Goal: Task Accomplishment & Management: Manage account settings

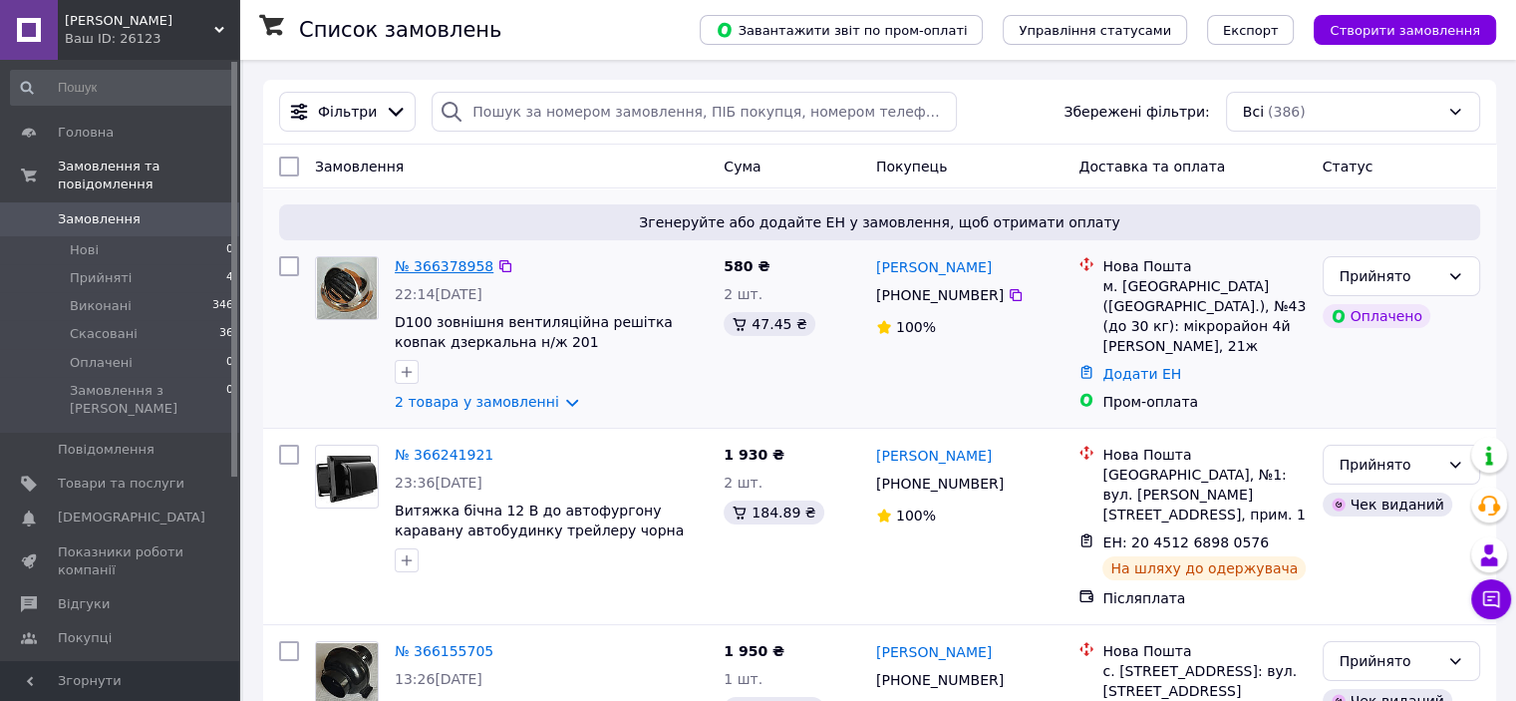
click at [444, 262] on link "№ 366378958" at bounding box center [444, 266] width 99 height 16
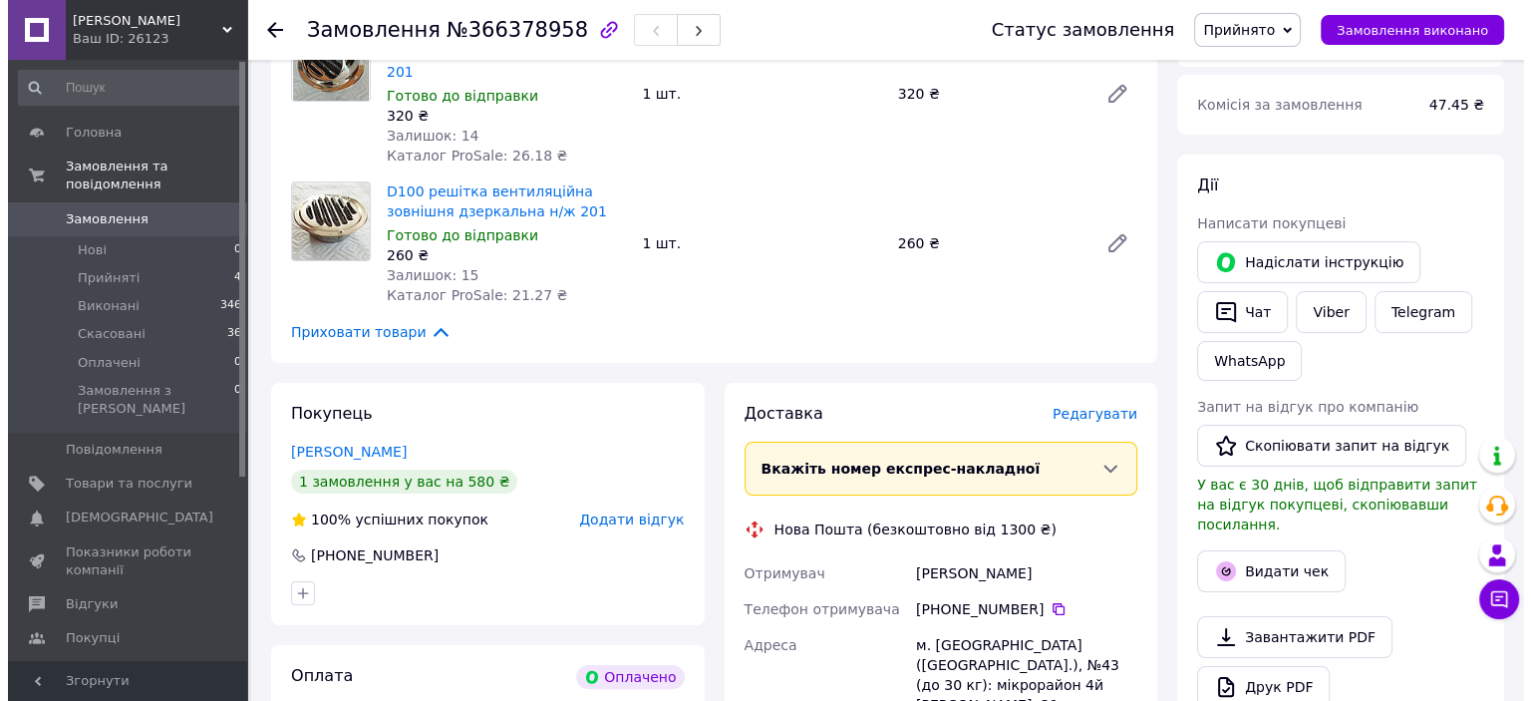
scroll to position [299, 0]
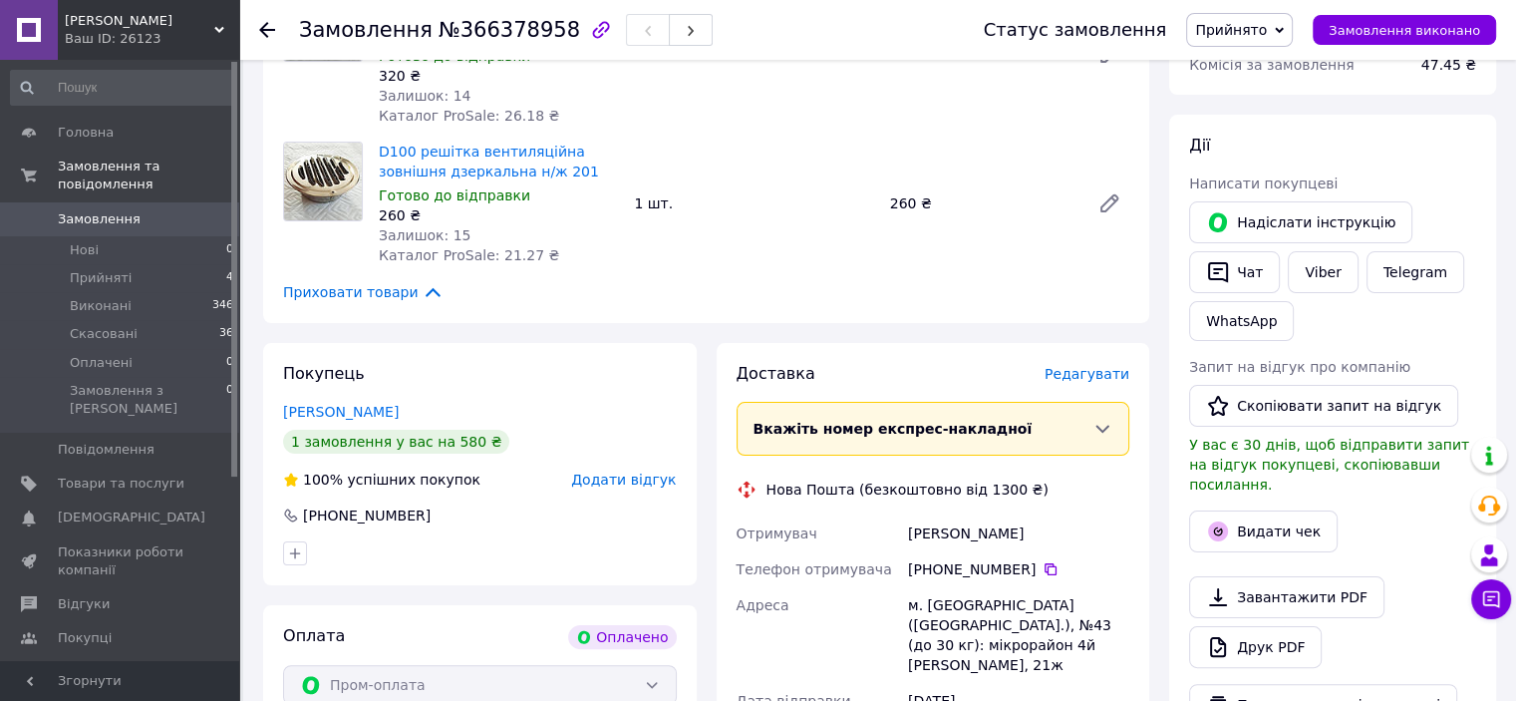
click at [1072, 366] on span "Редагувати" at bounding box center [1087, 374] width 85 height 16
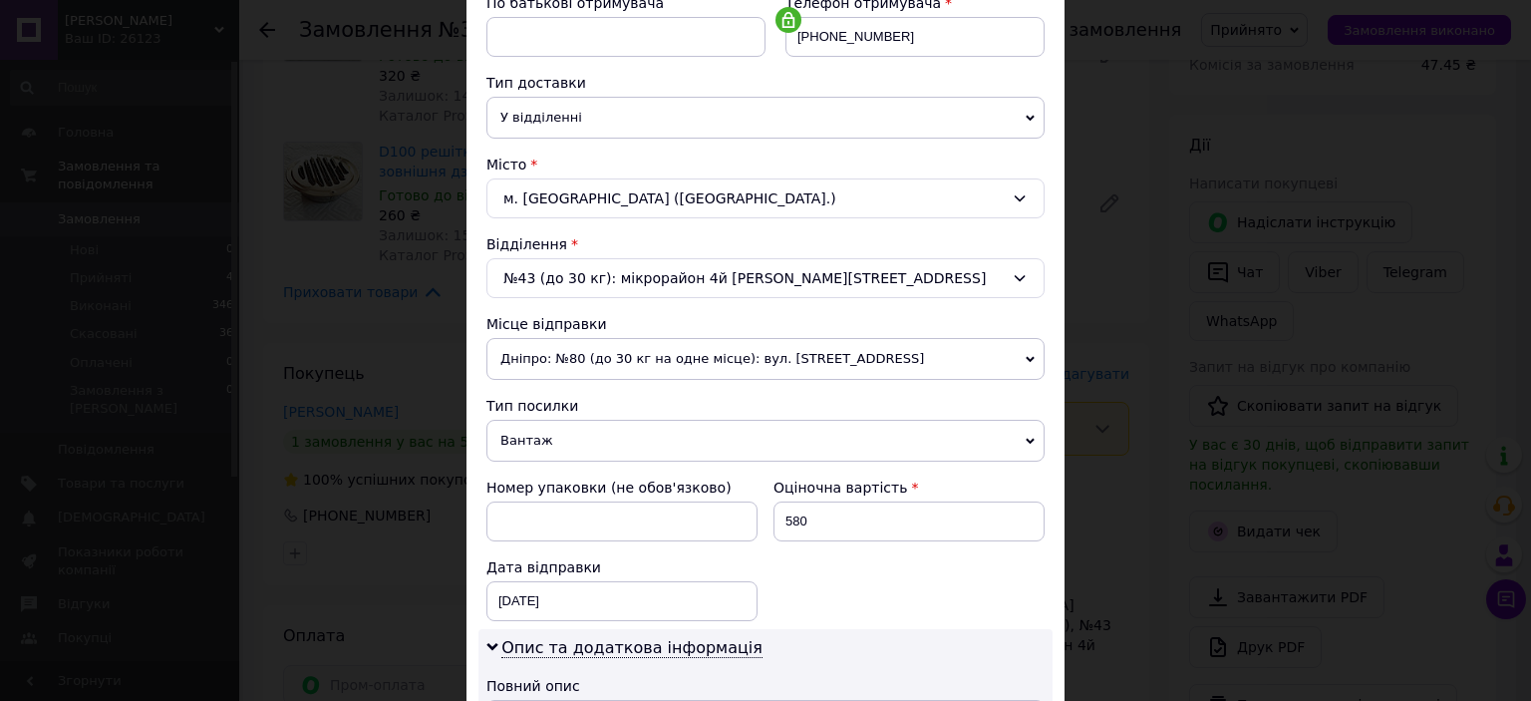
scroll to position [498, 0]
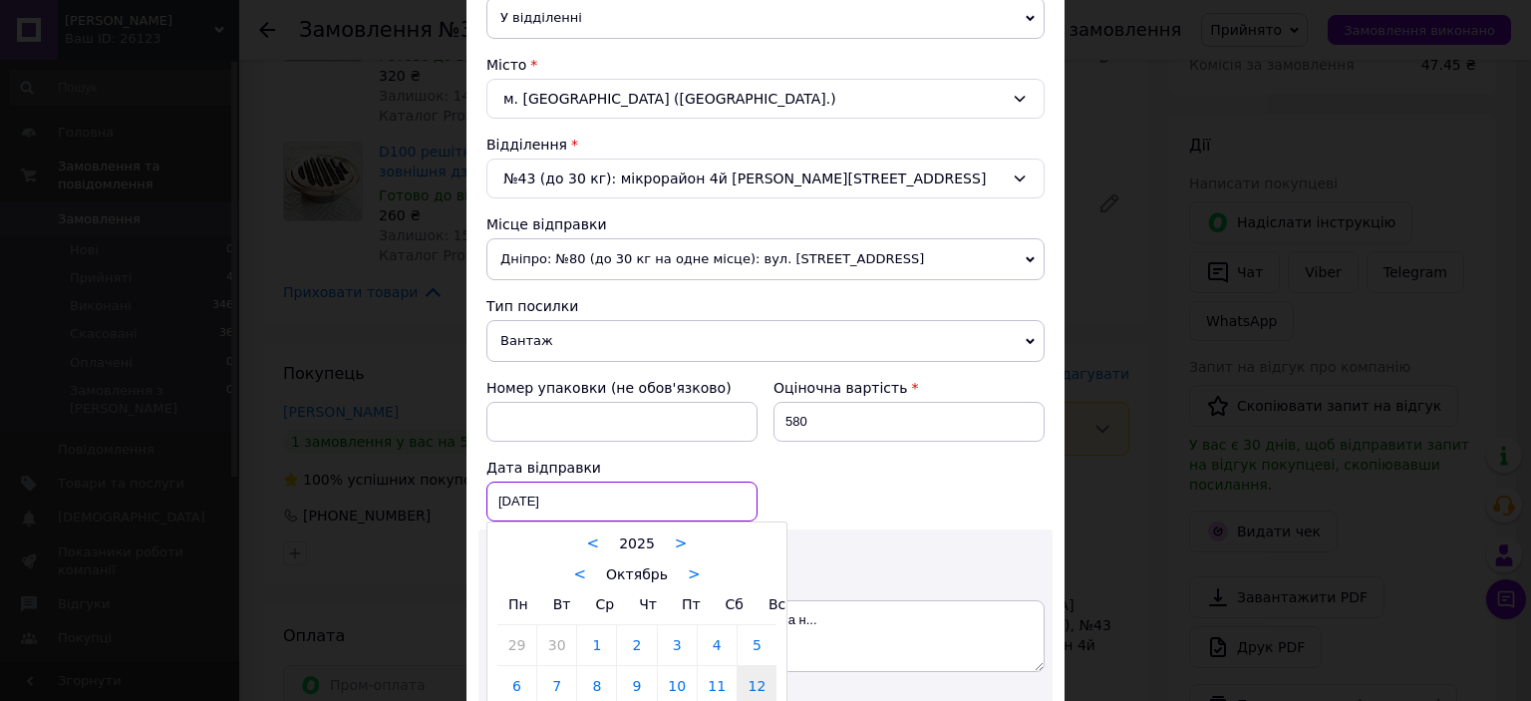
click at [631, 489] on div "[DATE] < 2025 > < Октябрь > Пн Вт Ср Чт Пт Сб Вс 29 30 1 2 3 4 5 6 7 8 9 10 11 …" at bounding box center [621, 501] width 271 height 40
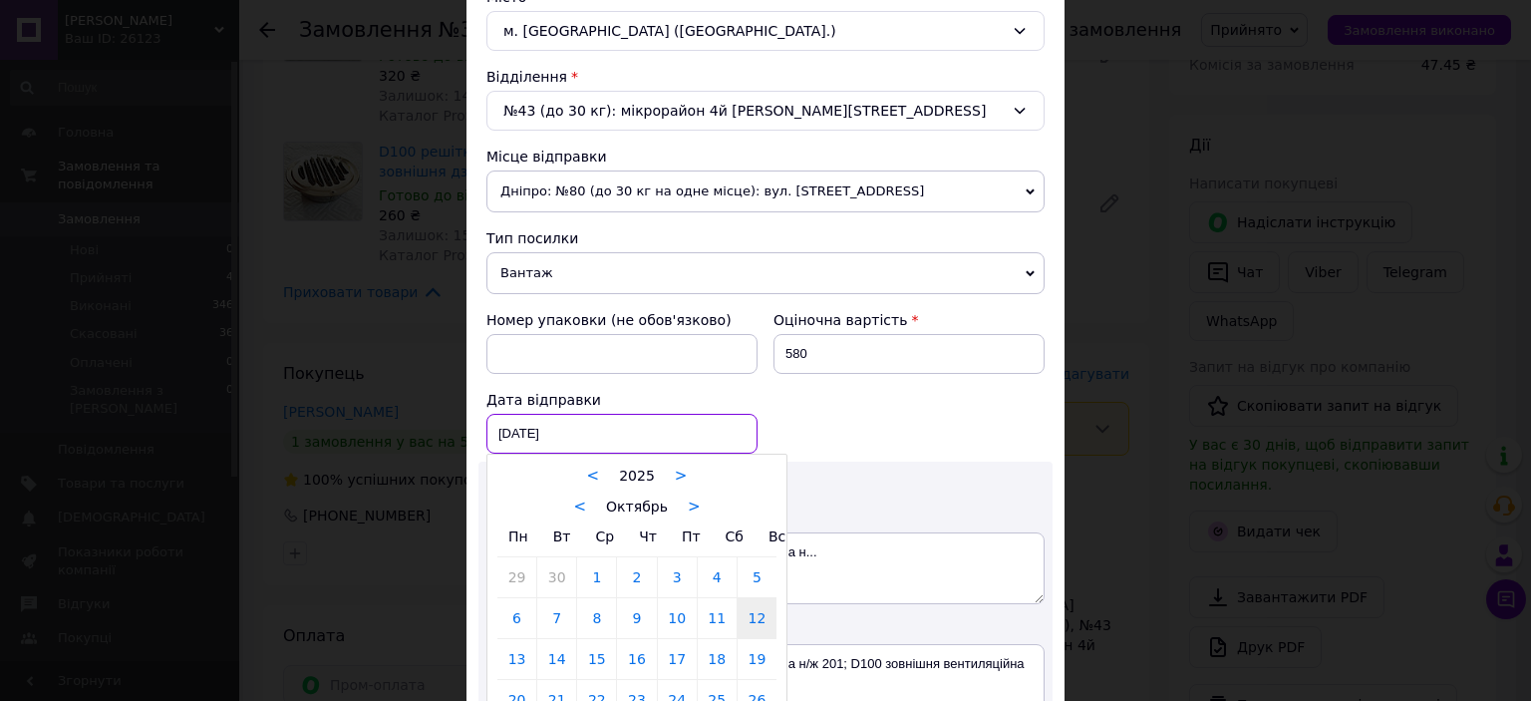
scroll to position [598, 0]
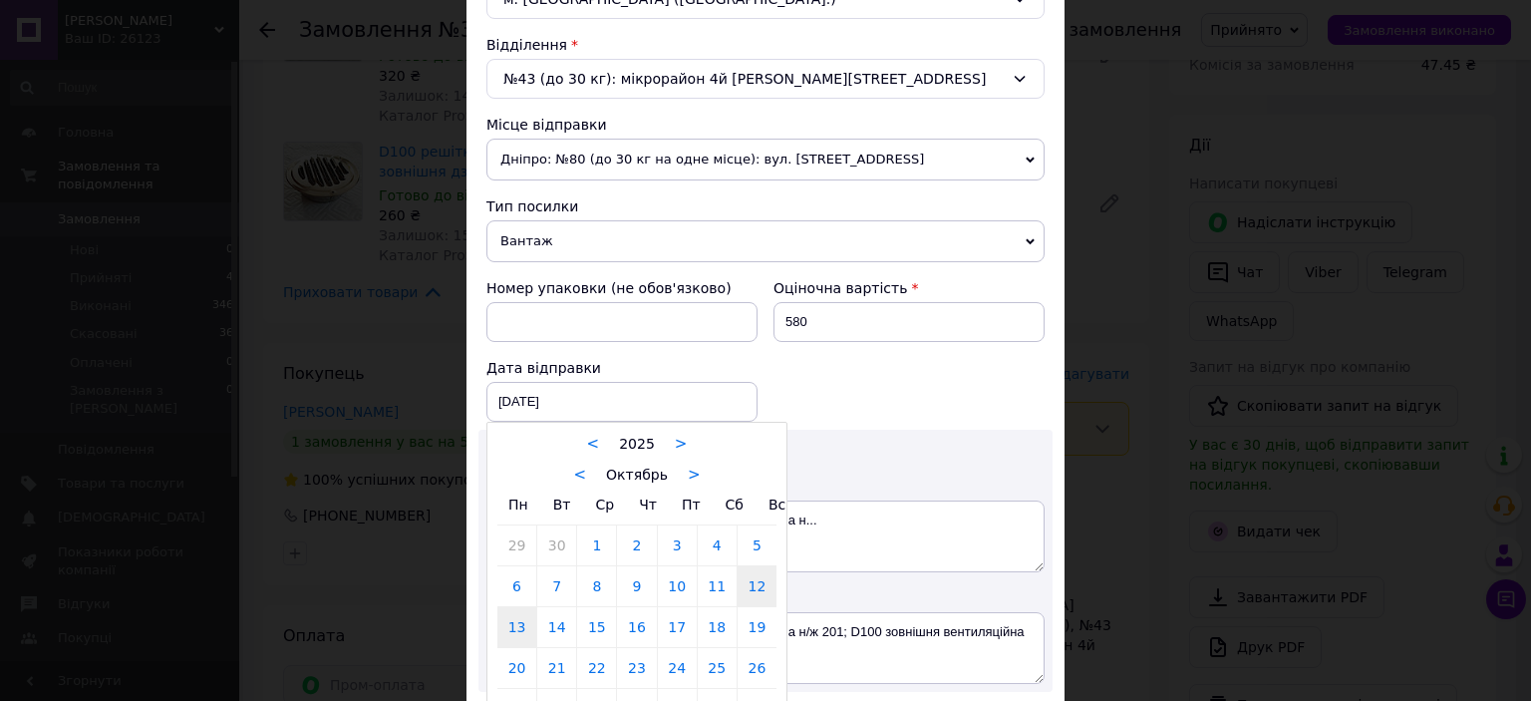
click at [523, 623] on link "13" at bounding box center [516, 627] width 39 height 40
type input "[DATE]"
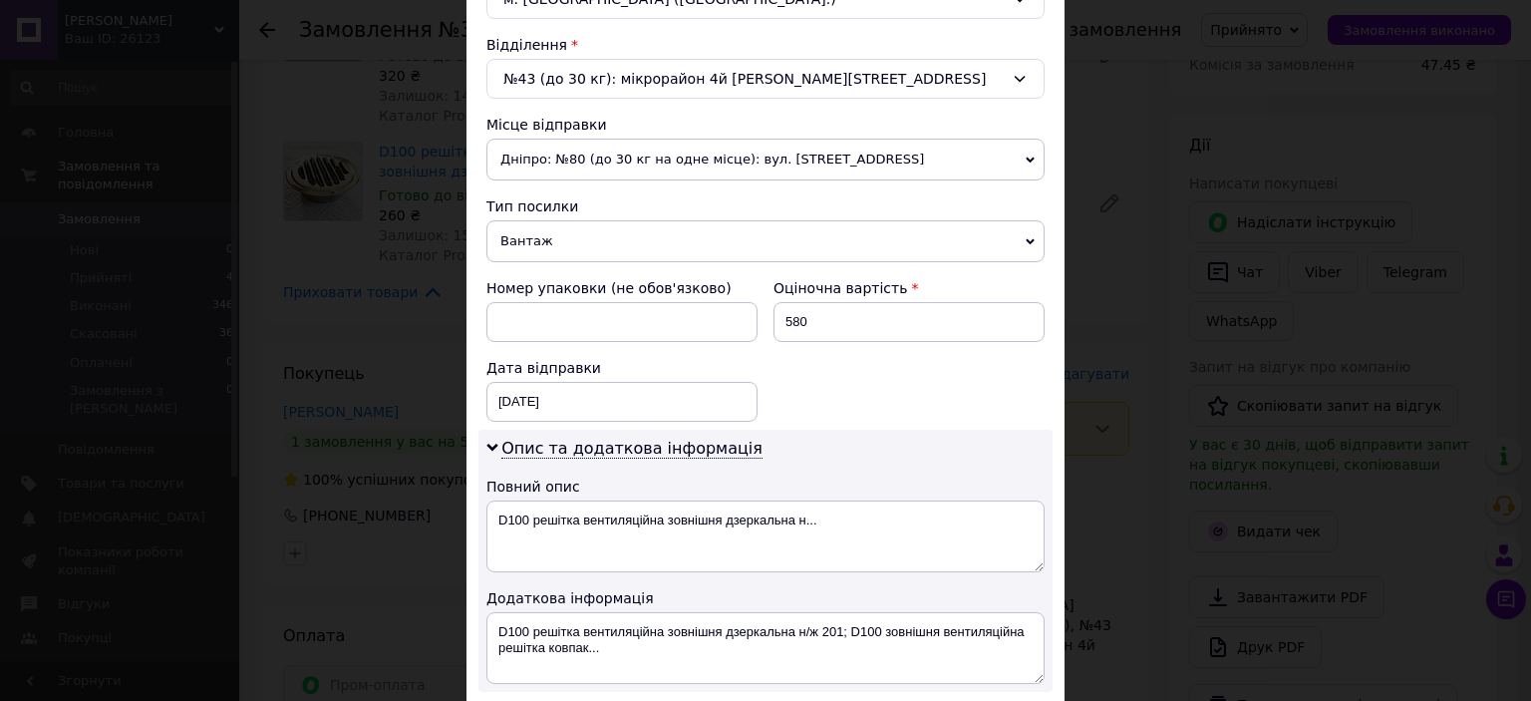
scroll to position [698, 0]
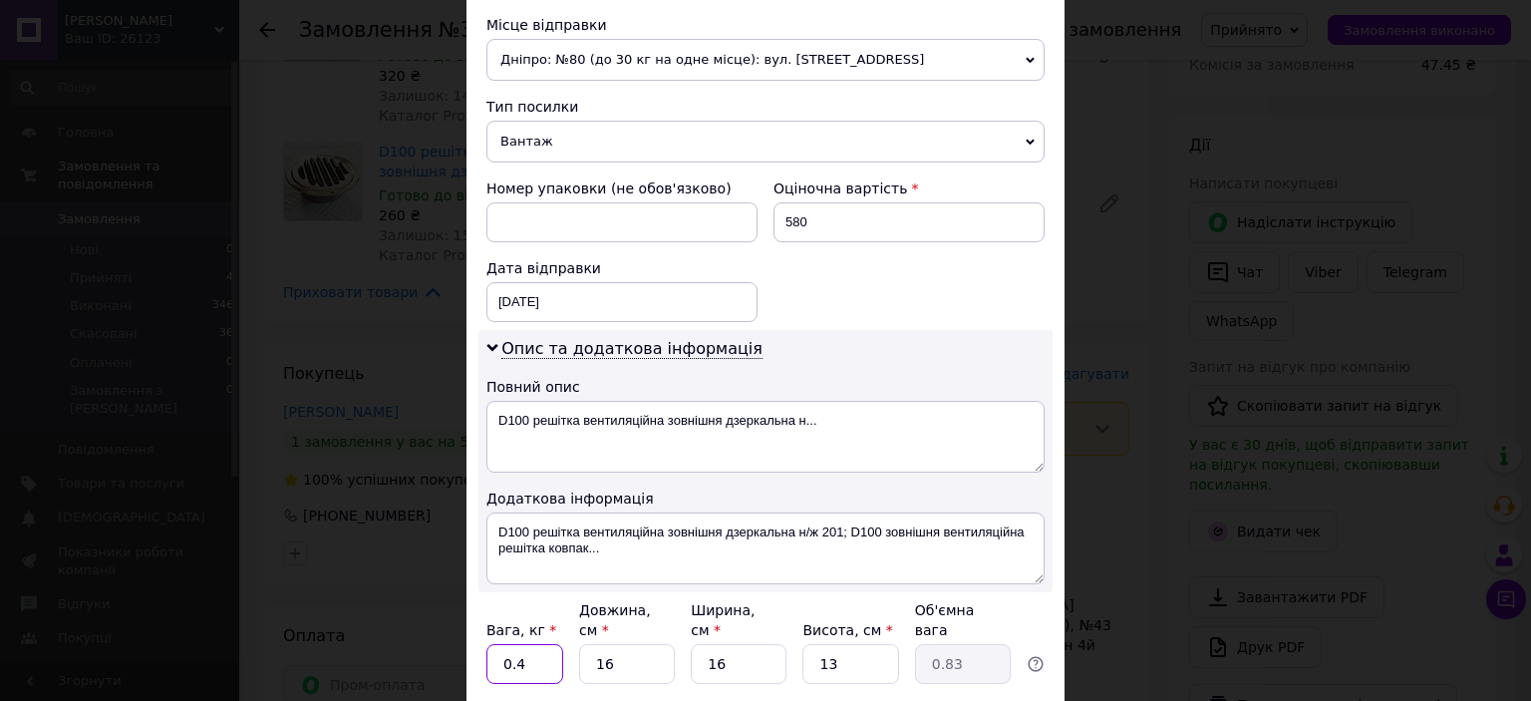
click at [530, 644] on input "0.4" at bounding box center [524, 664] width 77 height 40
type input "0.5"
click at [609, 650] on input "16" at bounding box center [627, 664] width 96 height 40
type input "1"
type input "0.1"
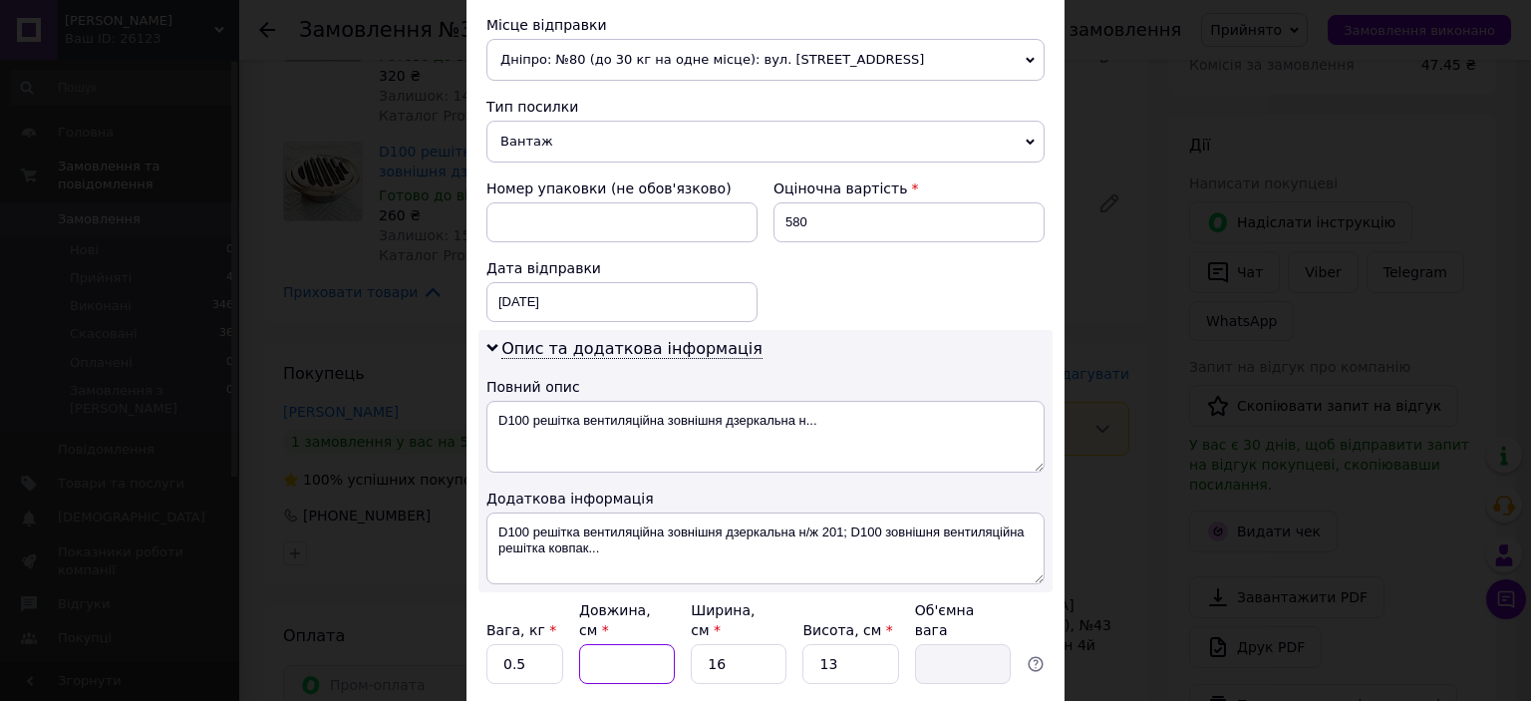
type input "1"
type input "0.1"
type input "15"
type input "0.78"
type input "15"
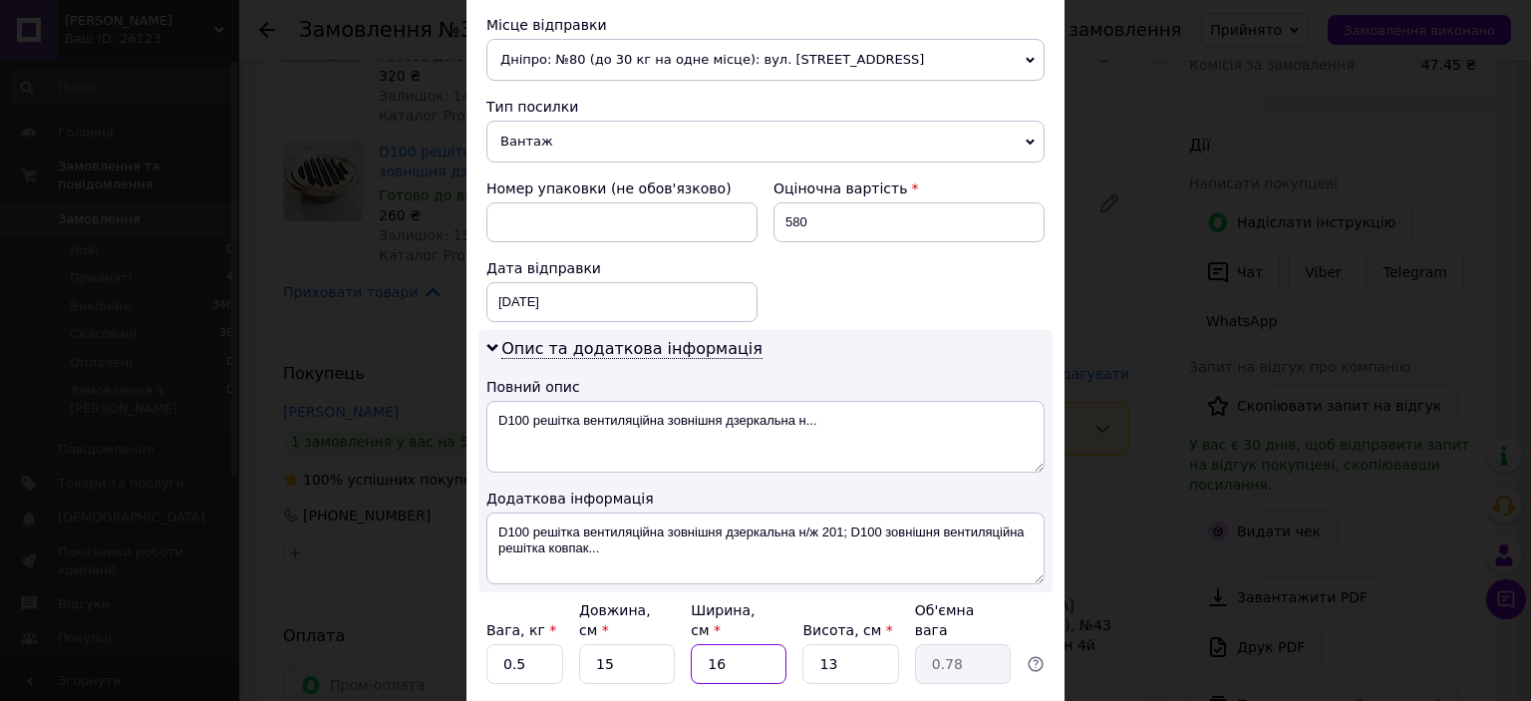
click at [734, 644] on input "16" at bounding box center [739, 664] width 96 height 40
type input "1"
type input "0.1"
type input "15"
type input "0.73"
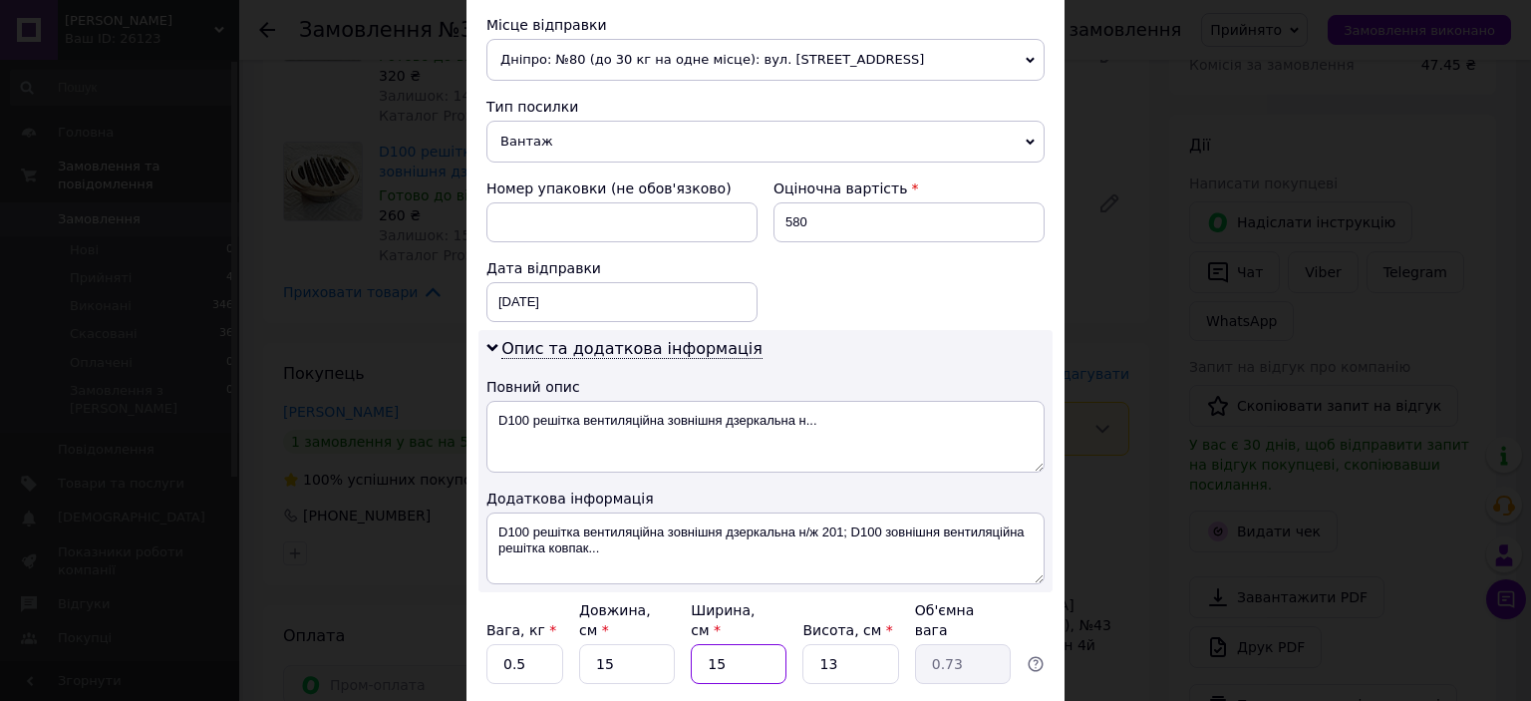
type input "15"
click at [837, 644] on input "13" at bounding box center [850, 664] width 96 height 40
type input "1"
type input "0.1"
type input "15"
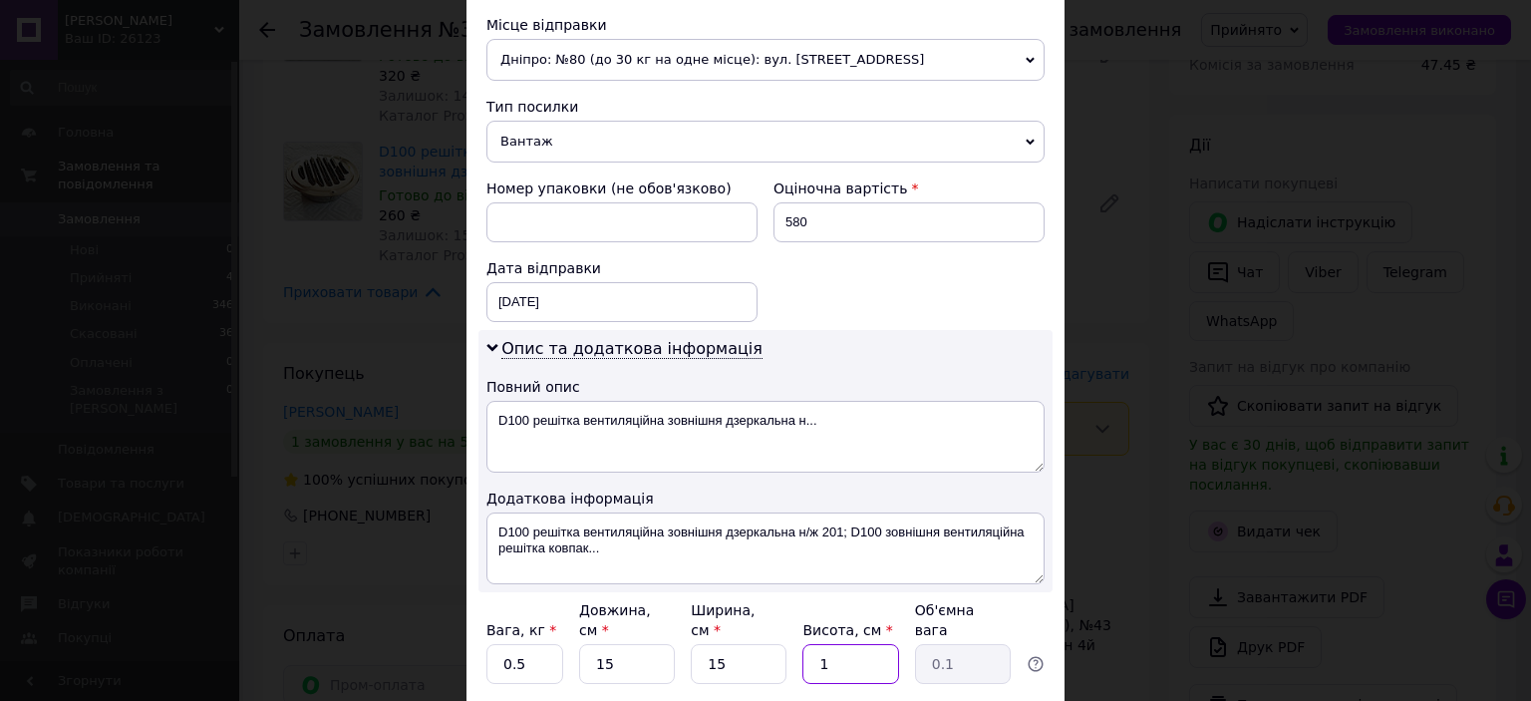
type input "0.84"
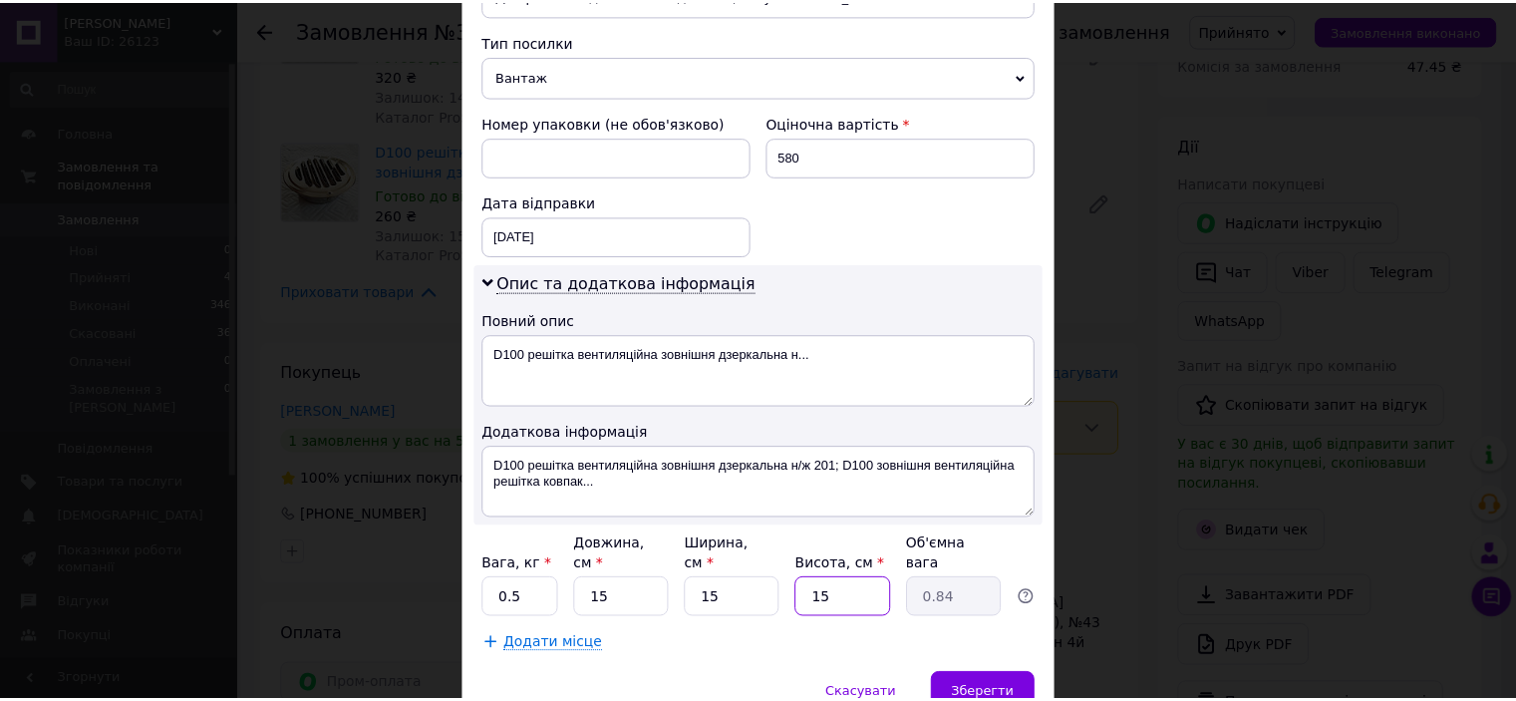
scroll to position [797, 0]
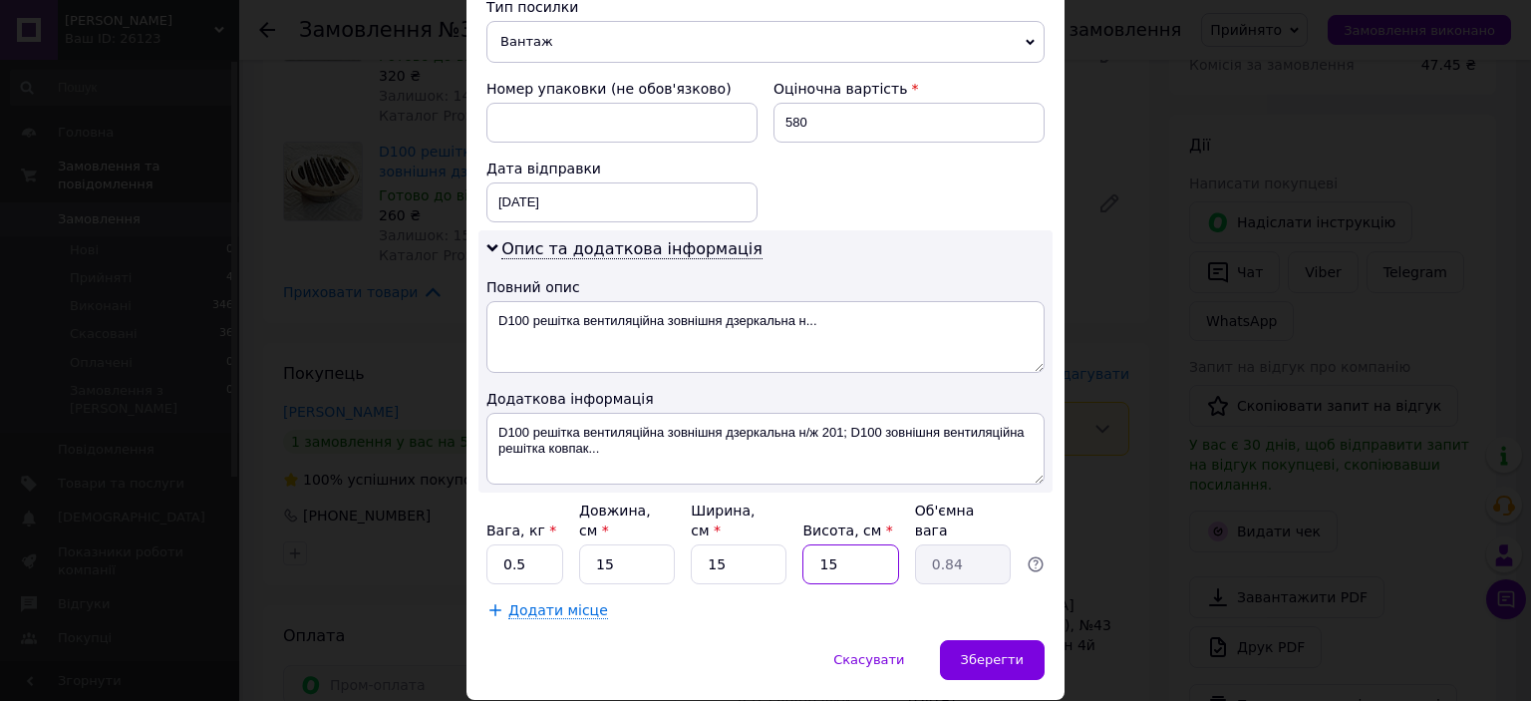
type input "15"
click at [823, 640] on div "Скасувати   Зберегти" at bounding box center [765, 670] width 598 height 60
click at [952, 640] on div "Зберегти" at bounding box center [992, 660] width 105 height 40
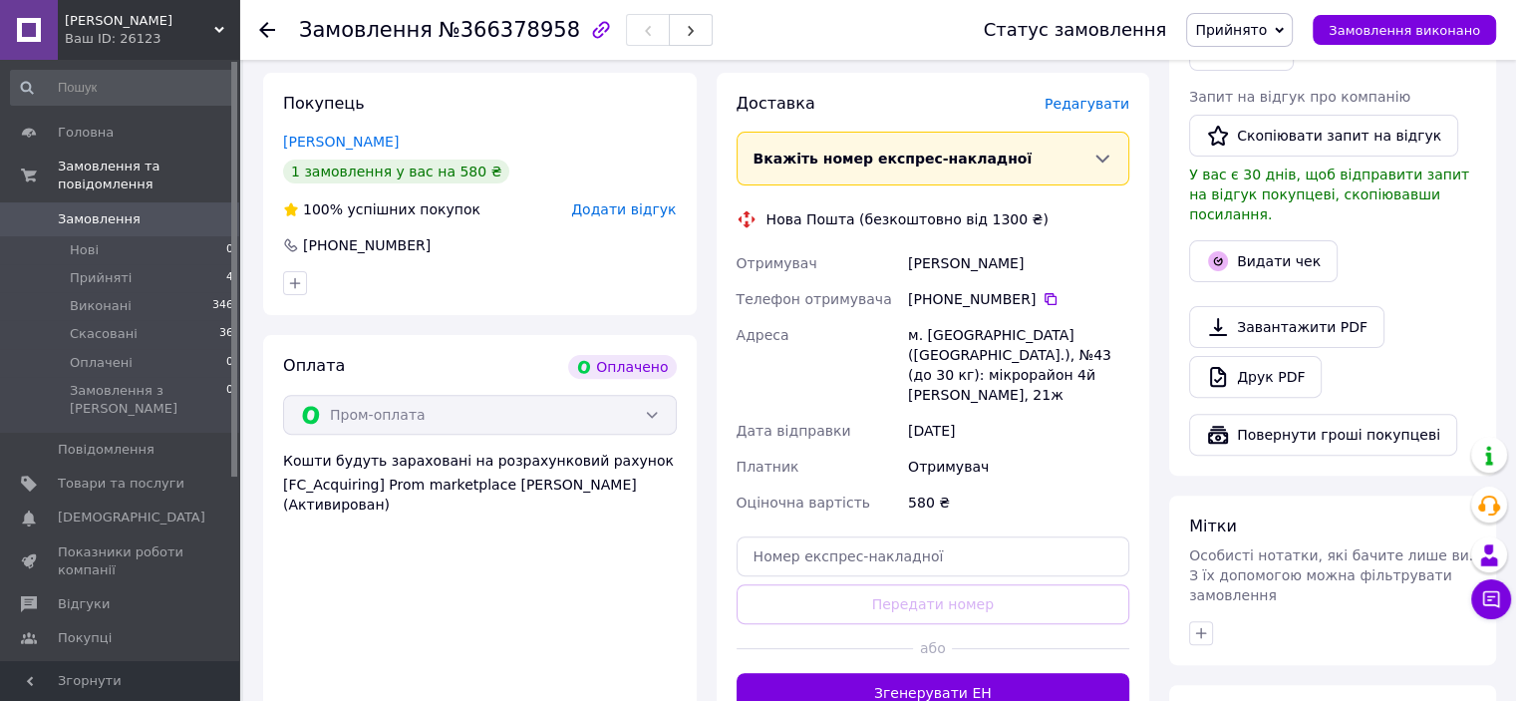
scroll to position [598, 0]
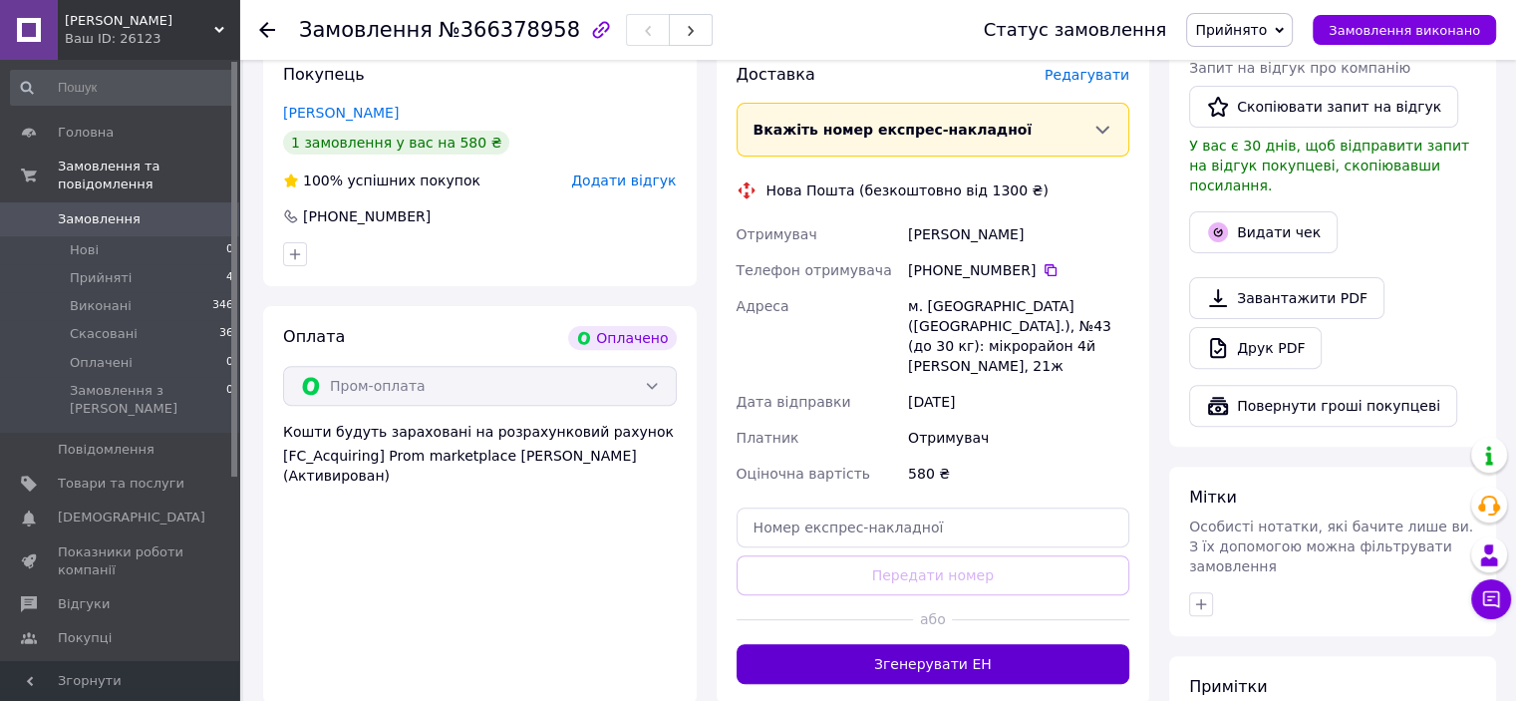
click at [941, 644] on button "Згенерувати ЕН" at bounding box center [934, 664] width 394 height 40
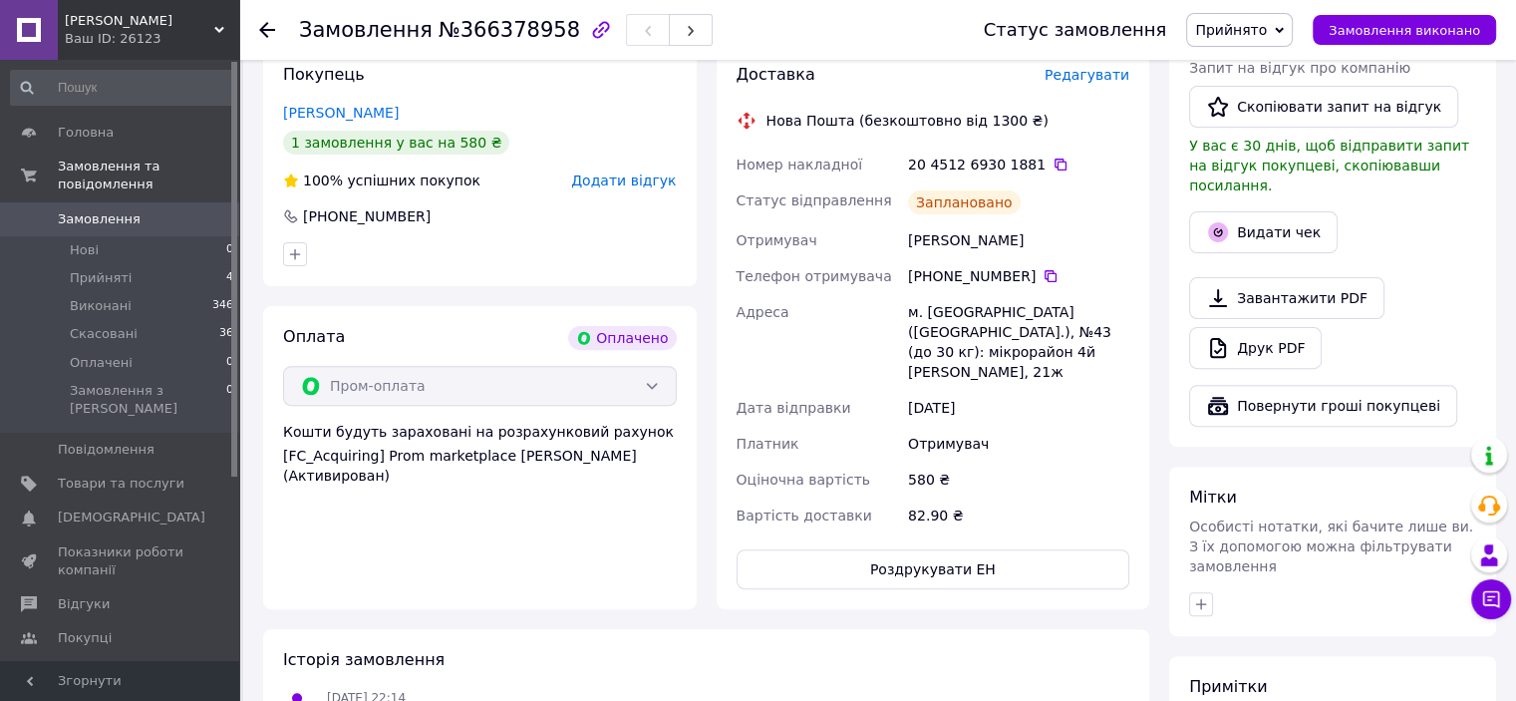
click at [259, 34] on icon at bounding box center [267, 30] width 16 height 16
